Goal: Task Accomplishment & Management: Manage account settings

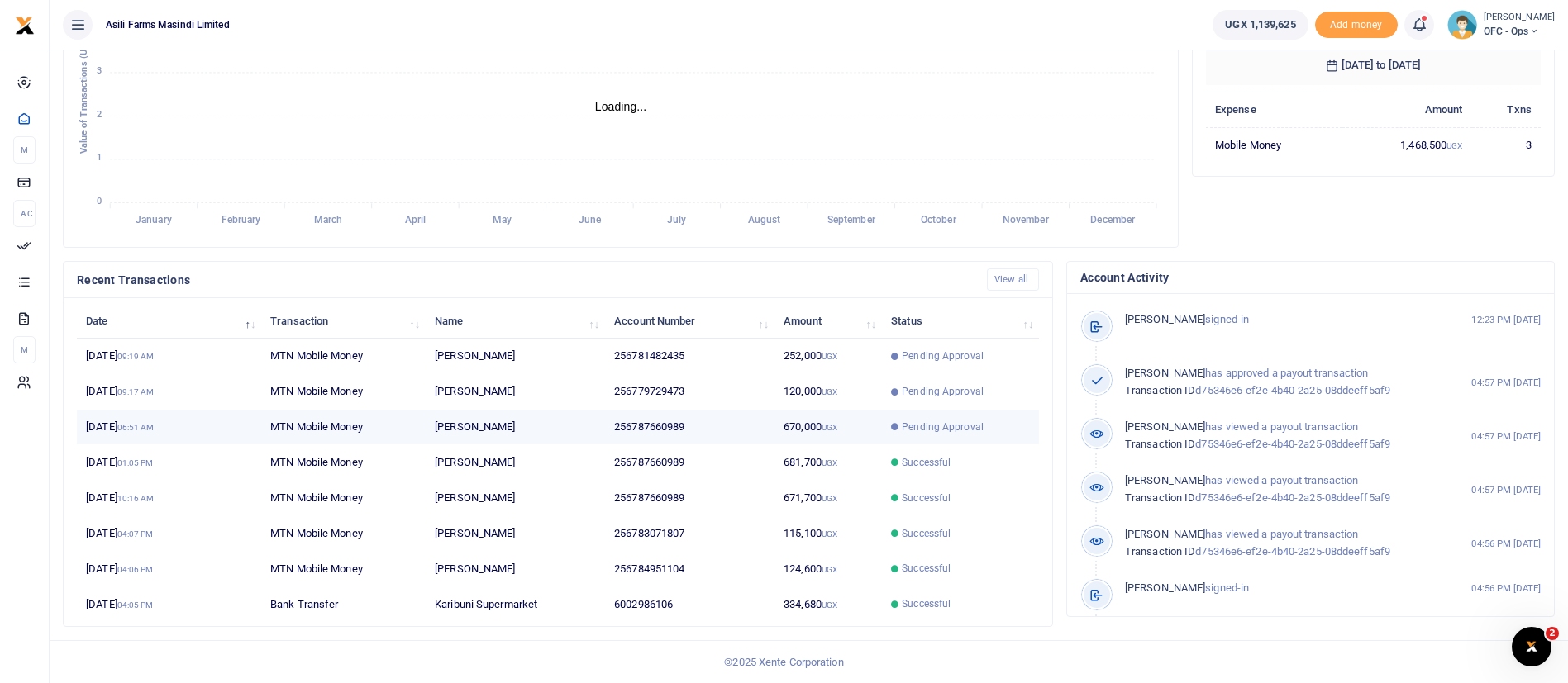
scroll to position [19, 19]
click at [600, 435] on td "[PERSON_NAME]" at bounding box center [515, 428] width 179 height 35
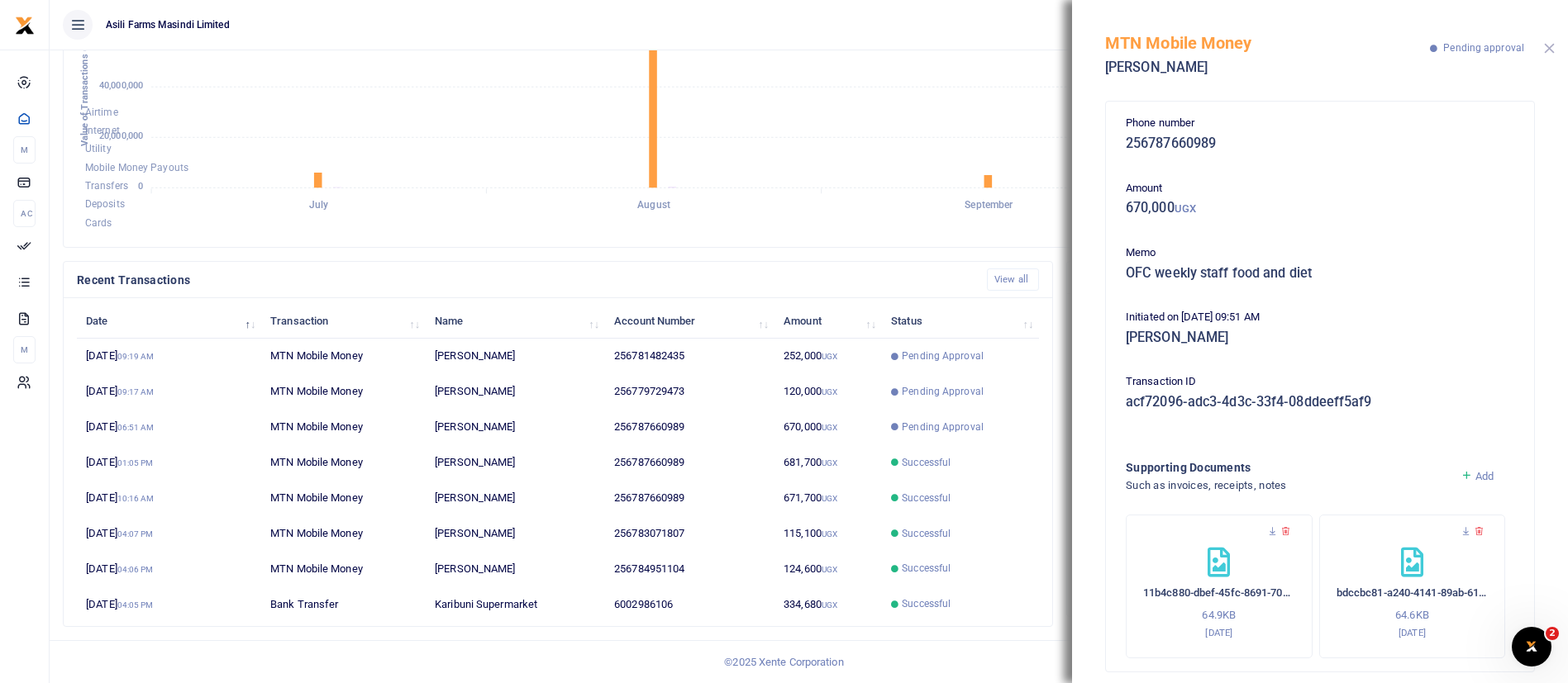
click at [1550, 51] on button "Close" at bounding box center [1549, 49] width 11 height 11
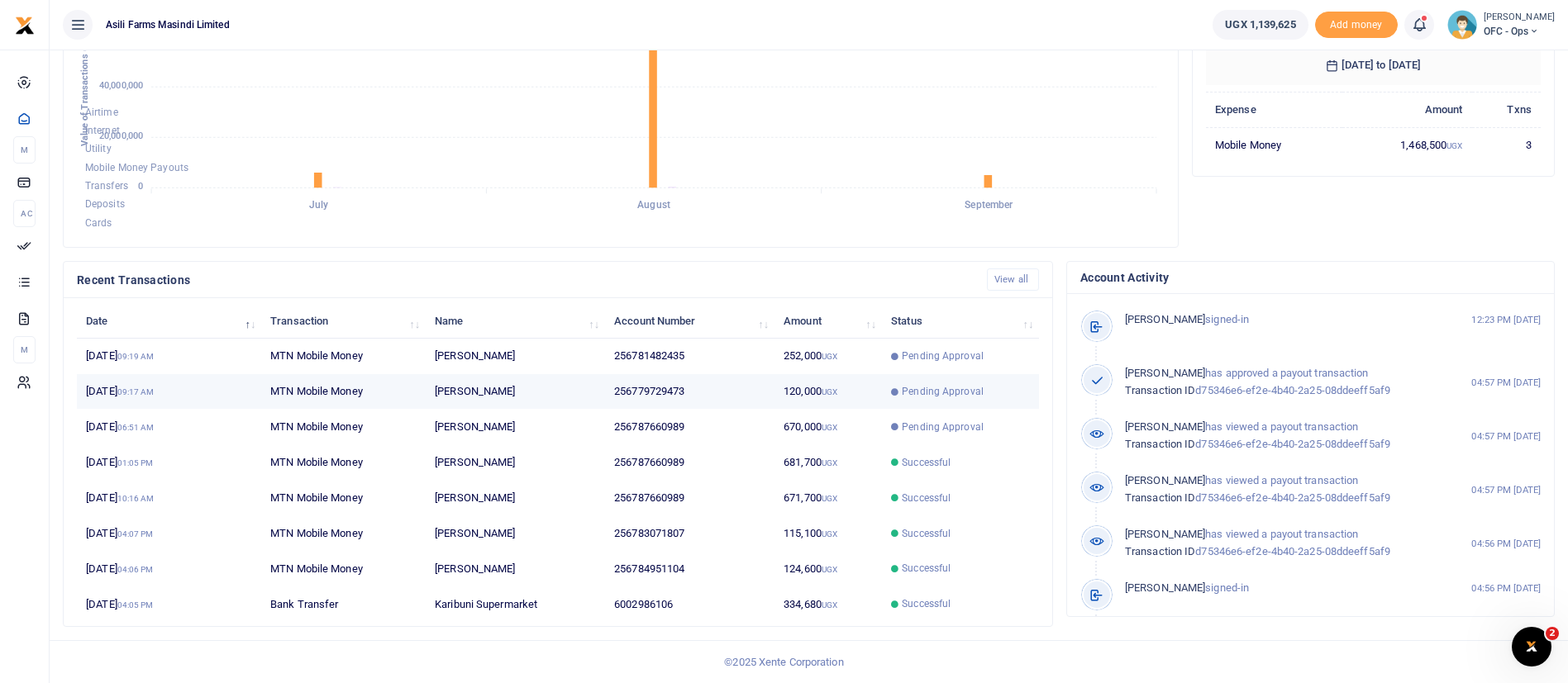
click at [731, 380] on td "256779729473" at bounding box center [690, 392] width 170 height 35
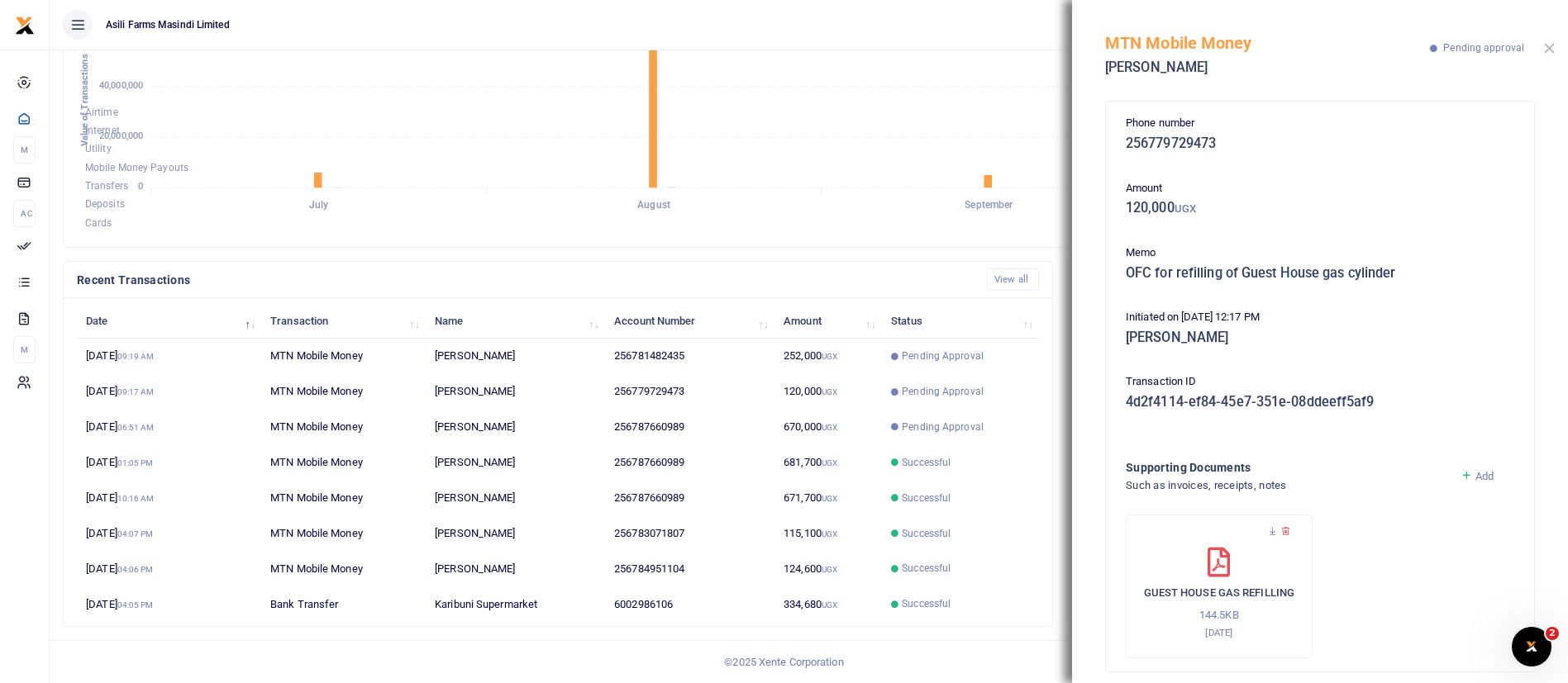
click at [1548, 45] on button "Close" at bounding box center [1549, 49] width 11 height 11
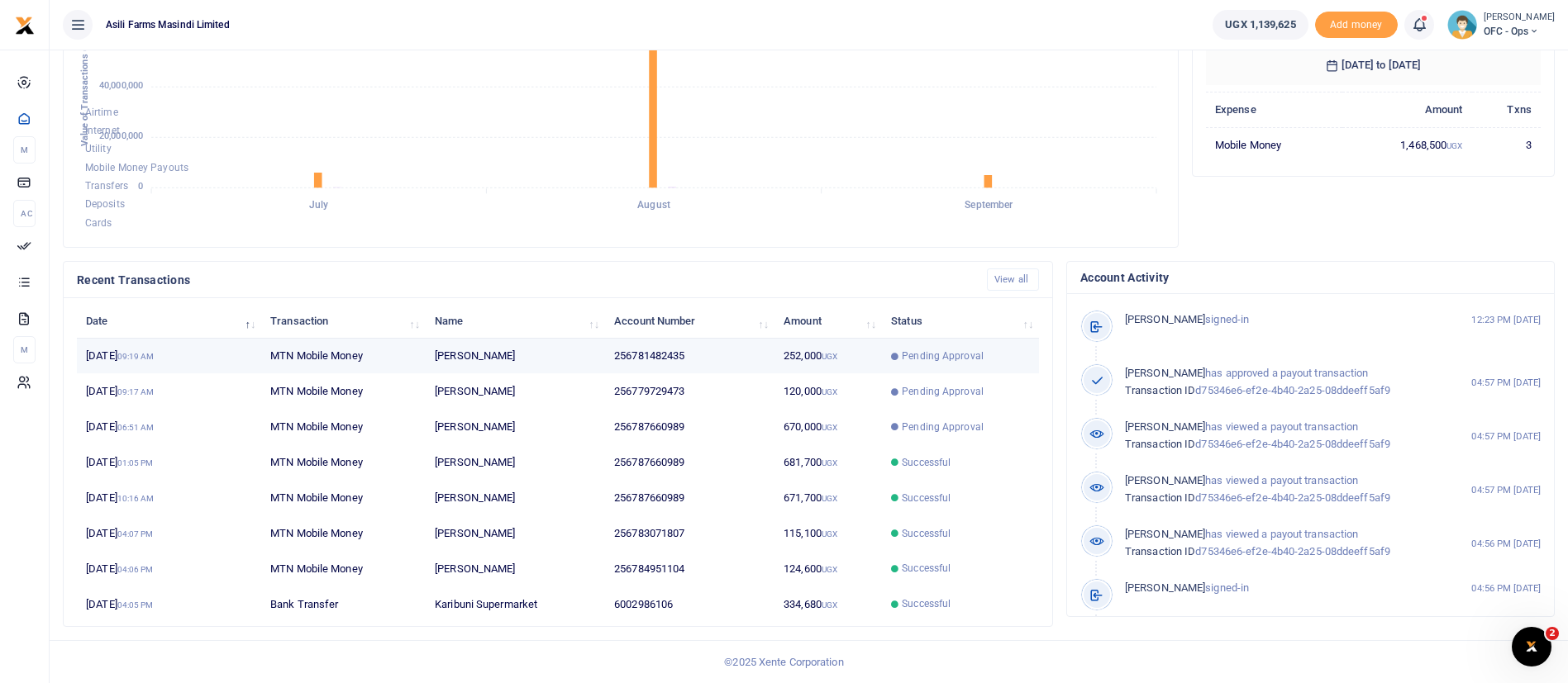
click at [744, 363] on td "256781482435" at bounding box center [690, 356] width 170 height 35
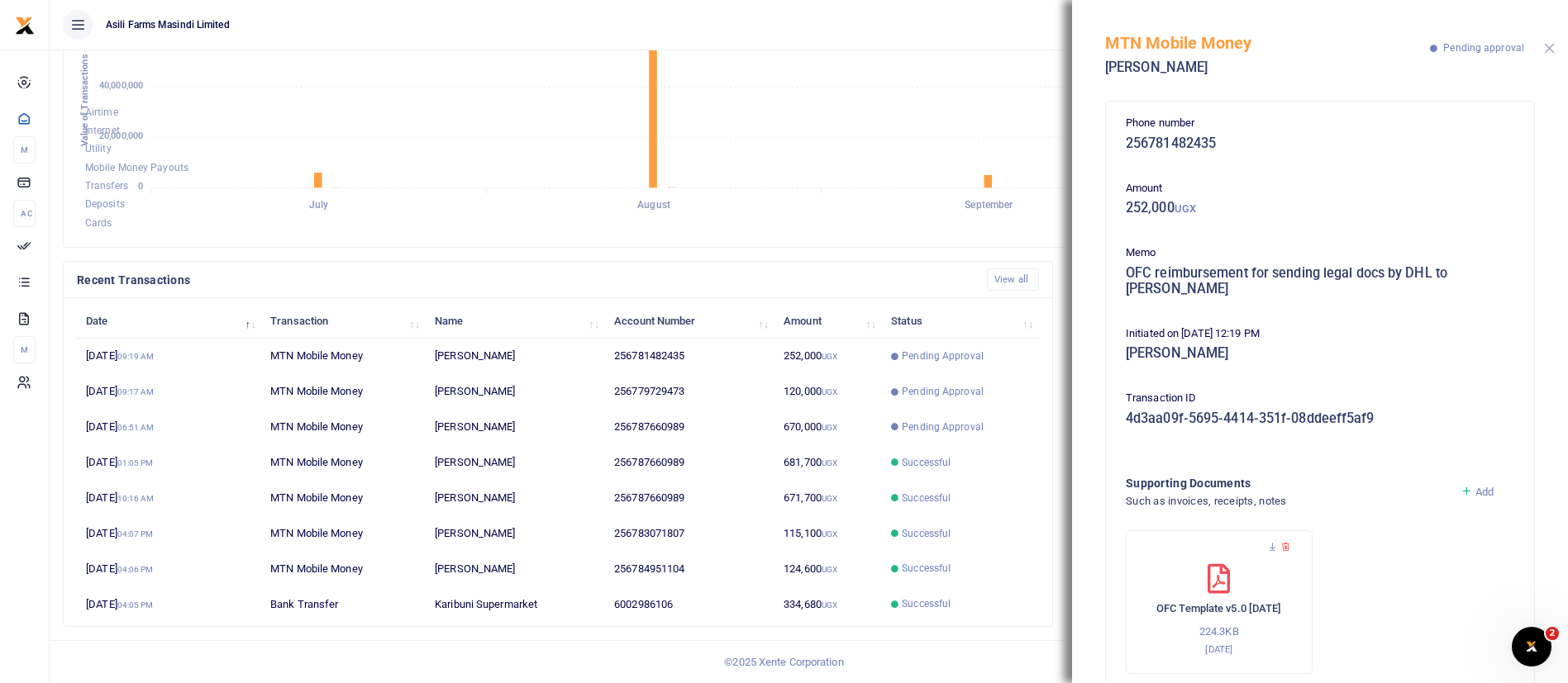
click at [1547, 49] on button "Close" at bounding box center [1549, 49] width 11 height 11
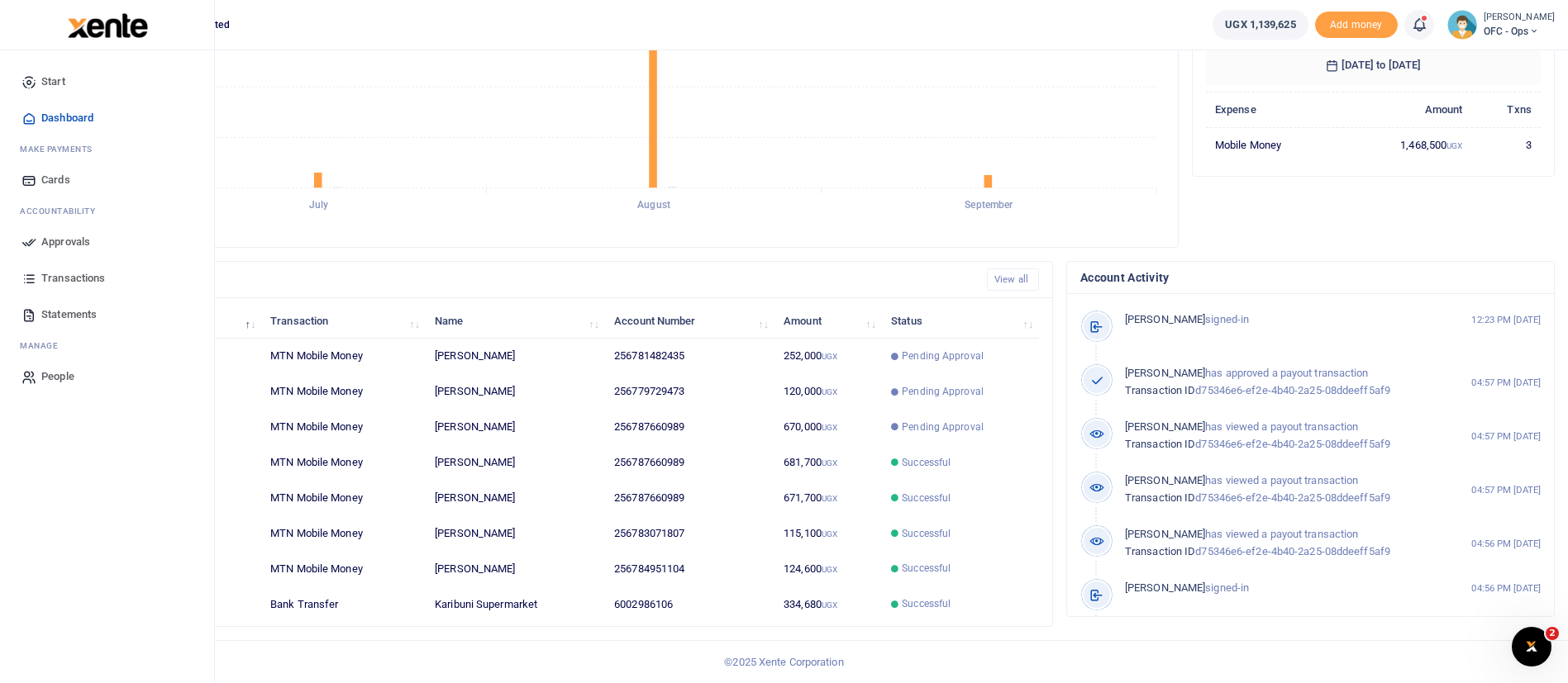
click at [40, 237] on link "Approvals" at bounding box center [107, 241] width 187 height 36
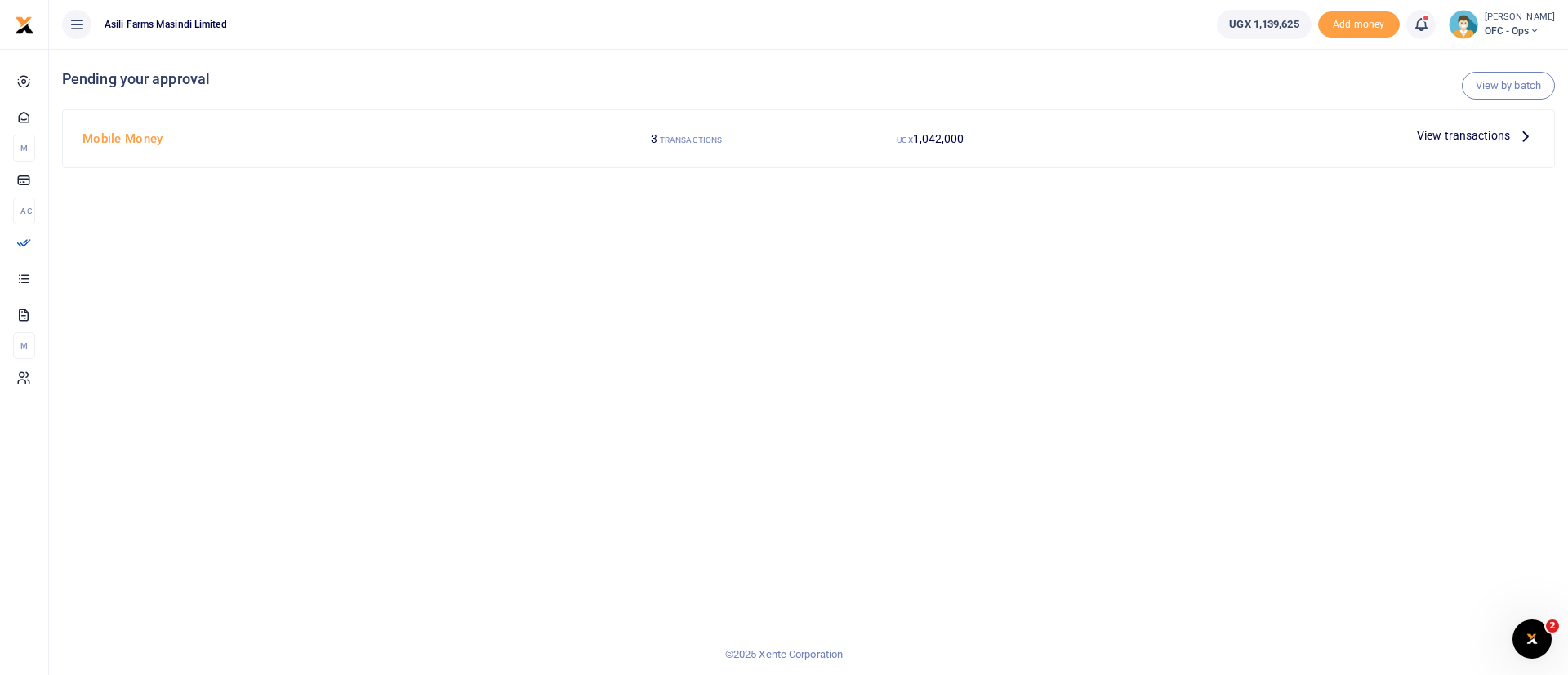
click at [1475, 137] on span "View transactions" at bounding box center [1463, 135] width 93 height 18
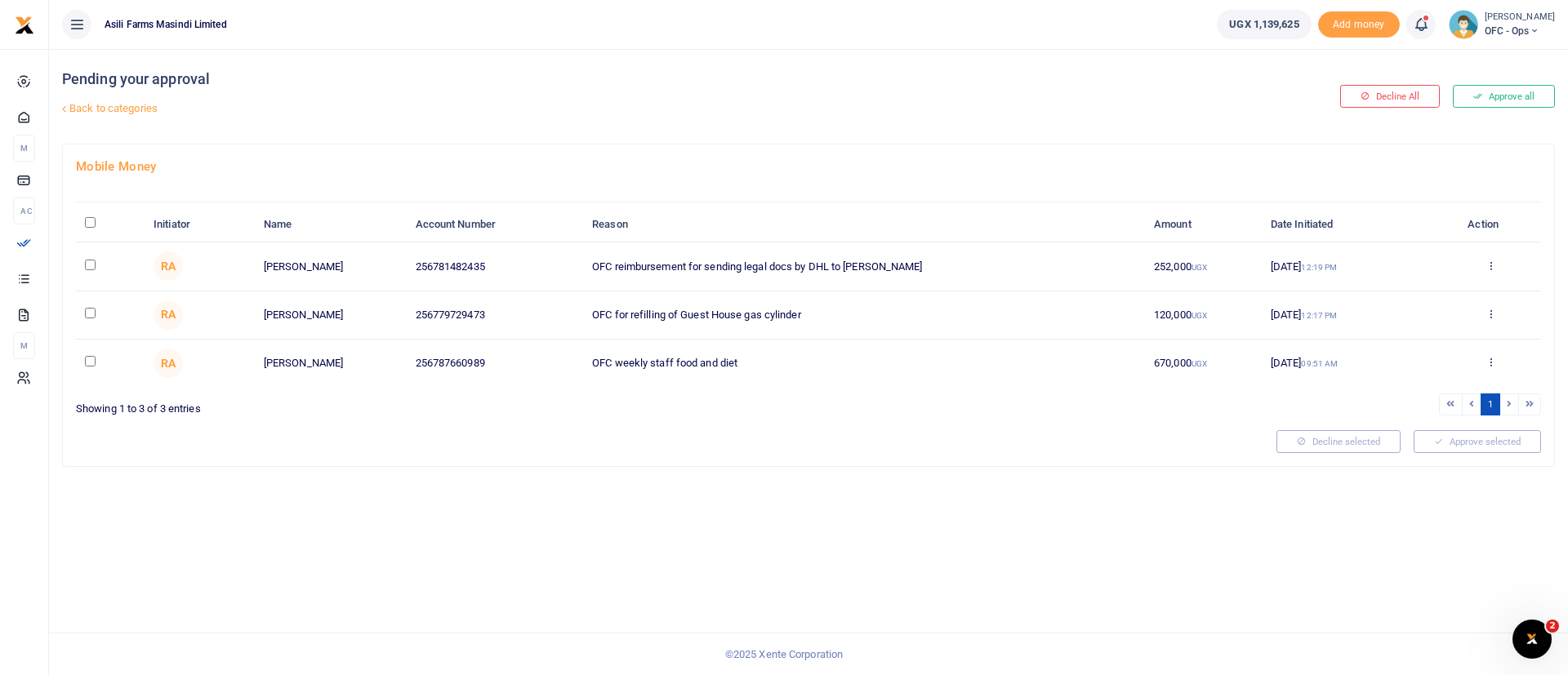
click at [88, 218] on input "\a \a : activate to sort column descending" at bounding box center [90, 223] width 10 height 10
checkbox input "true"
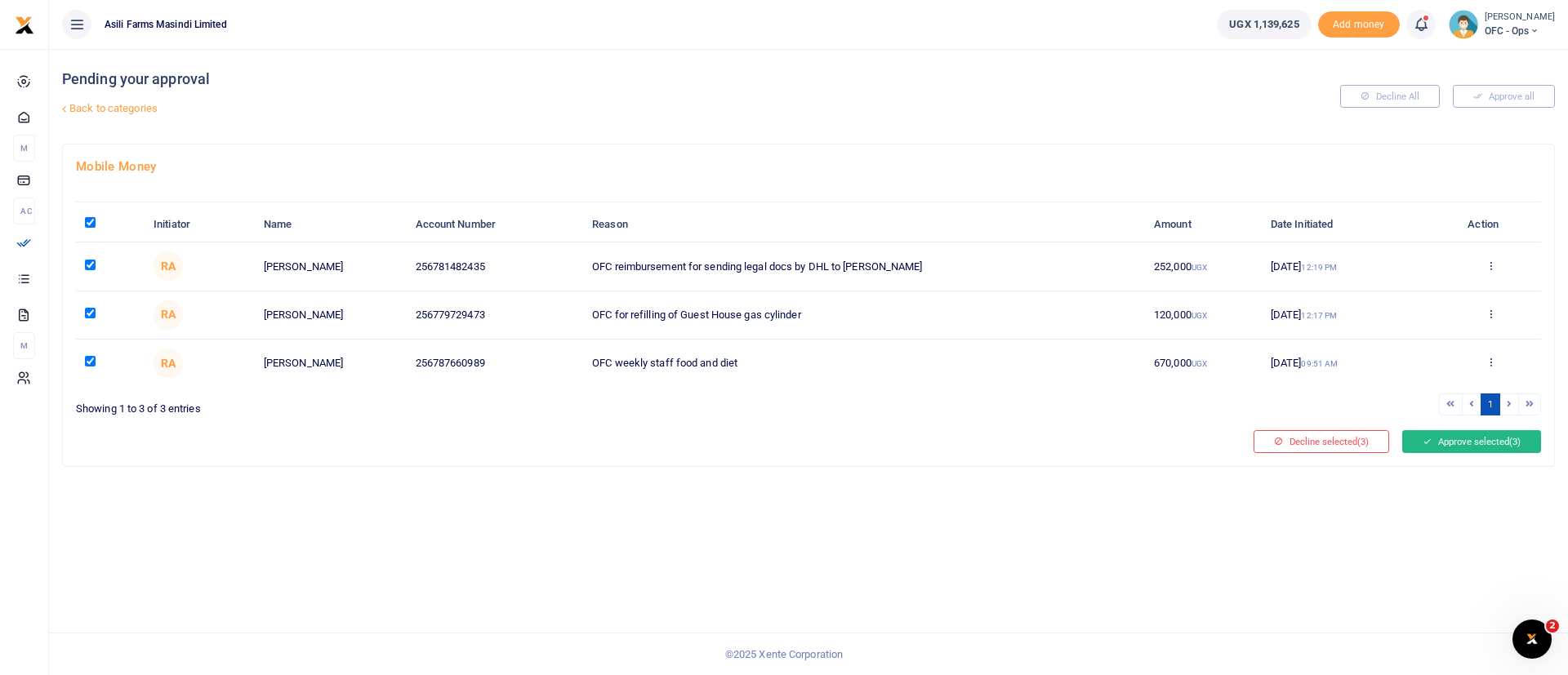
click at [1470, 436] on button "Approve selected (3)" at bounding box center [1472, 442] width 139 height 23
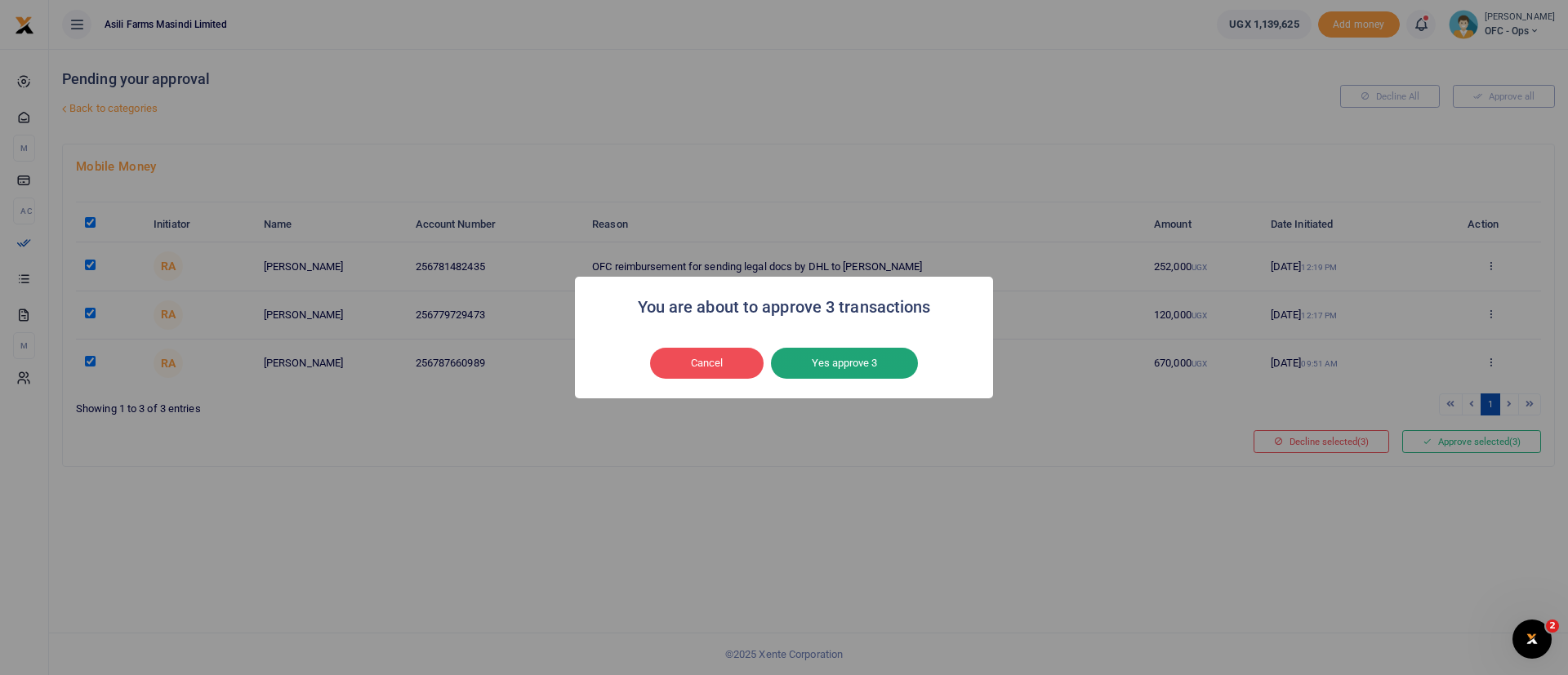
click at [843, 348] on button "Yes approve 3" at bounding box center [845, 363] width 147 height 31
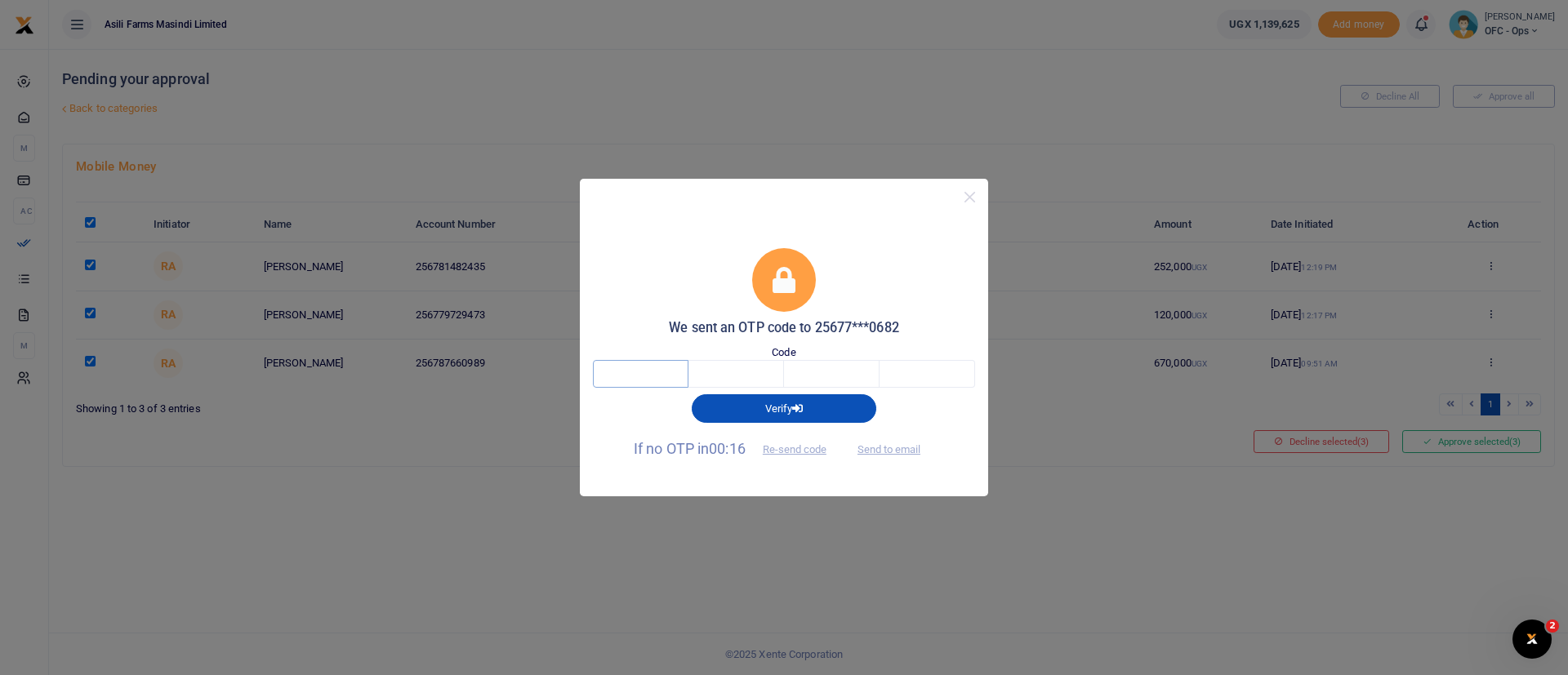
click at [626, 382] on input "text" at bounding box center [640, 374] width 95 height 28
type input "8"
type input "0"
type input "5"
type input "2"
